Goal: Information Seeking & Learning: Learn about a topic

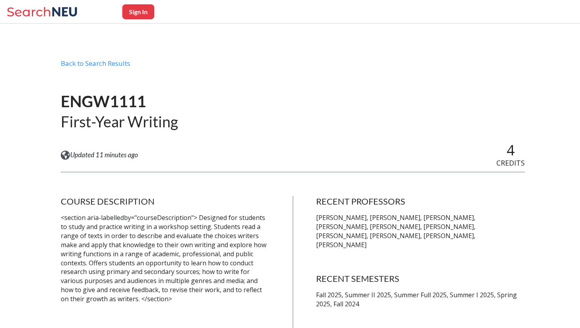
click at [110, 156] on span "Updated 11 minutes ago" at bounding box center [104, 155] width 68 height 9
click at [213, 147] on div "View this course on Banner. Updated 11 minutes ago 4 CREDITS" at bounding box center [293, 155] width 464 height 26
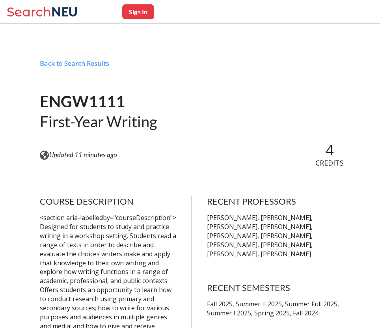
click at [152, 9] on button "Sign In" at bounding box center [138, 11] width 32 height 15
select select "US"
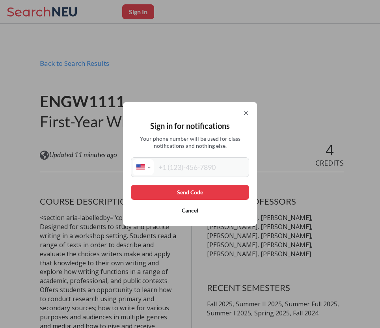
click at [245, 112] on icon at bounding box center [246, 113] width 3 height 3
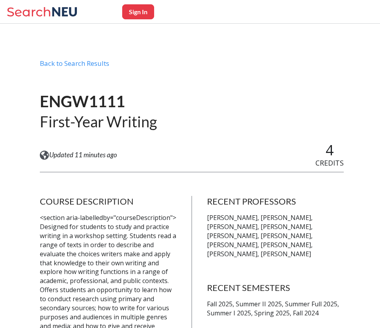
click at [40, 12] on icon at bounding box center [43, 12] width 73 height 16
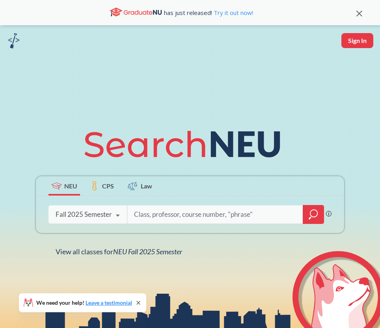
click at [172, 215] on input "search" at bounding box center [215, 214] width 164 height 17
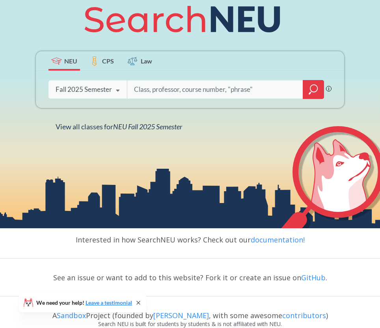
scroll to position [146, 0]
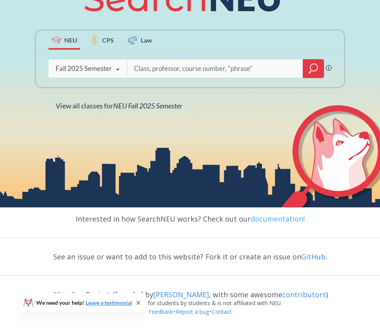
click at [255, 219] on link "documentation!" at bounding box center [278, 218] width 54 height 9
